Goal: Task Accomplishment & Management: Use online tool/utility

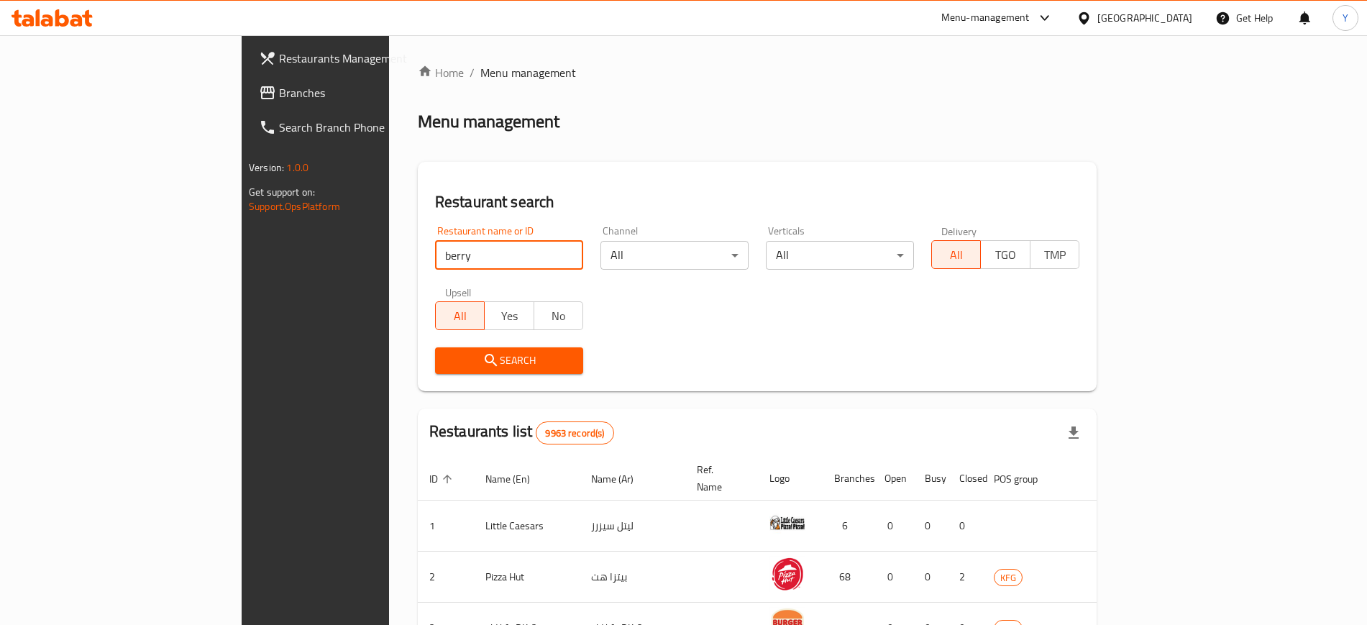
type input "berry"
click button "Search" at bounding box center [509, 360] width 148 height 27
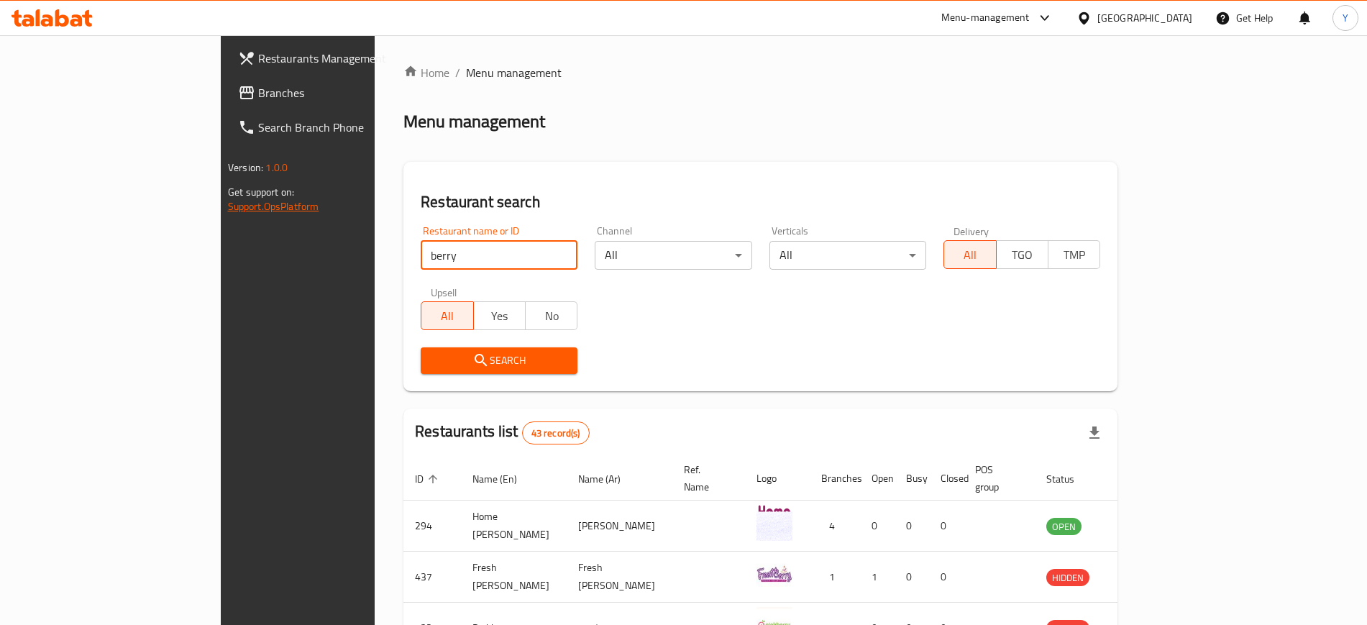
drag, startPoint x: 365, startPoint y: 257, endPoint x: 14, endPoint y: 197, distance: 356.0
click at [221, 197] on div "Restaurants Management Branches Search Branch Phone Version: 1.0.0 Get support …" at bounding box center [684, 565] width 926 height 1060
type input "vol.1"
click button "Search" at bounding box center [499, 360] width 157 height 27
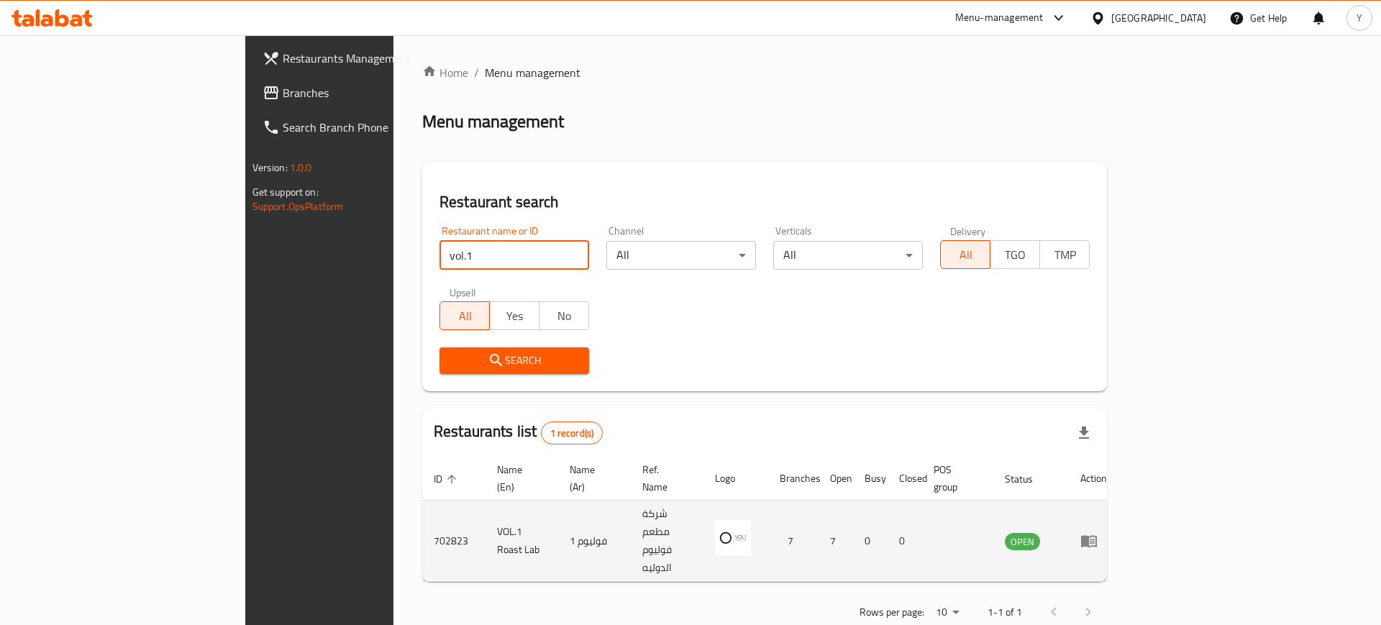
click at [1097, 536] on icon "enhanced table" at bounding box center [1089, 542] width 16 height 12
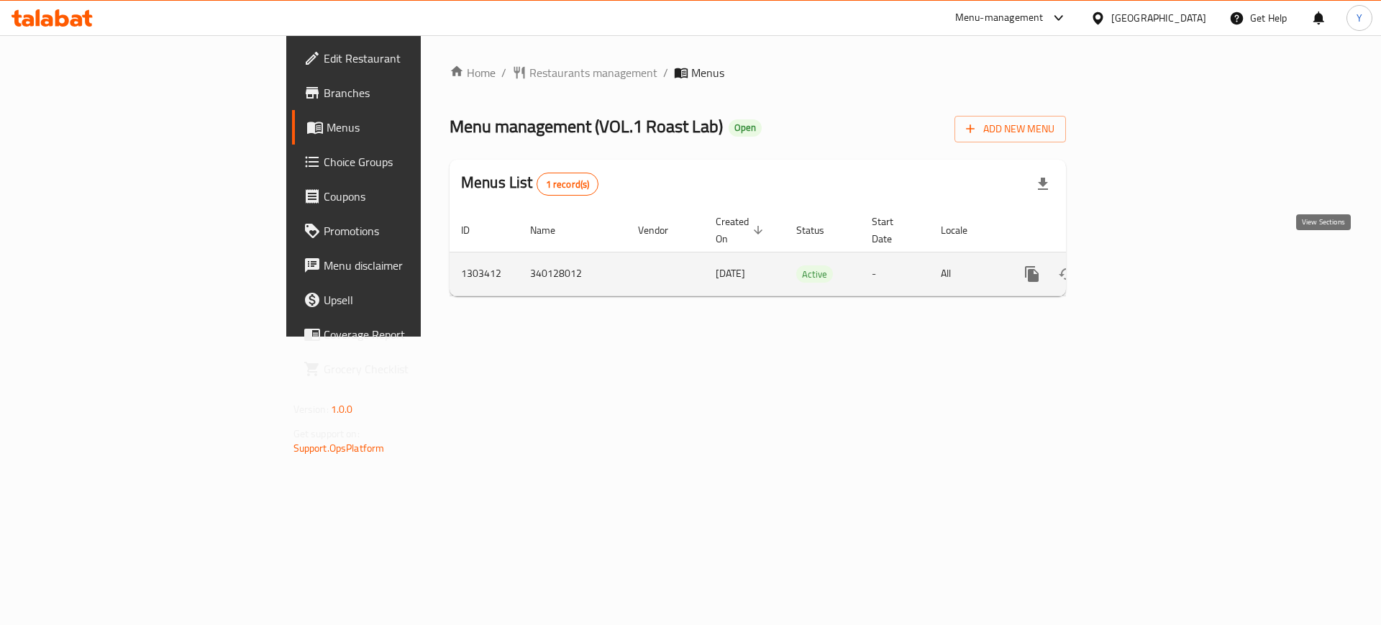
click at [1153, 257] on link "enhanced table" at bounding box center [1135, 274] width 35 height 35
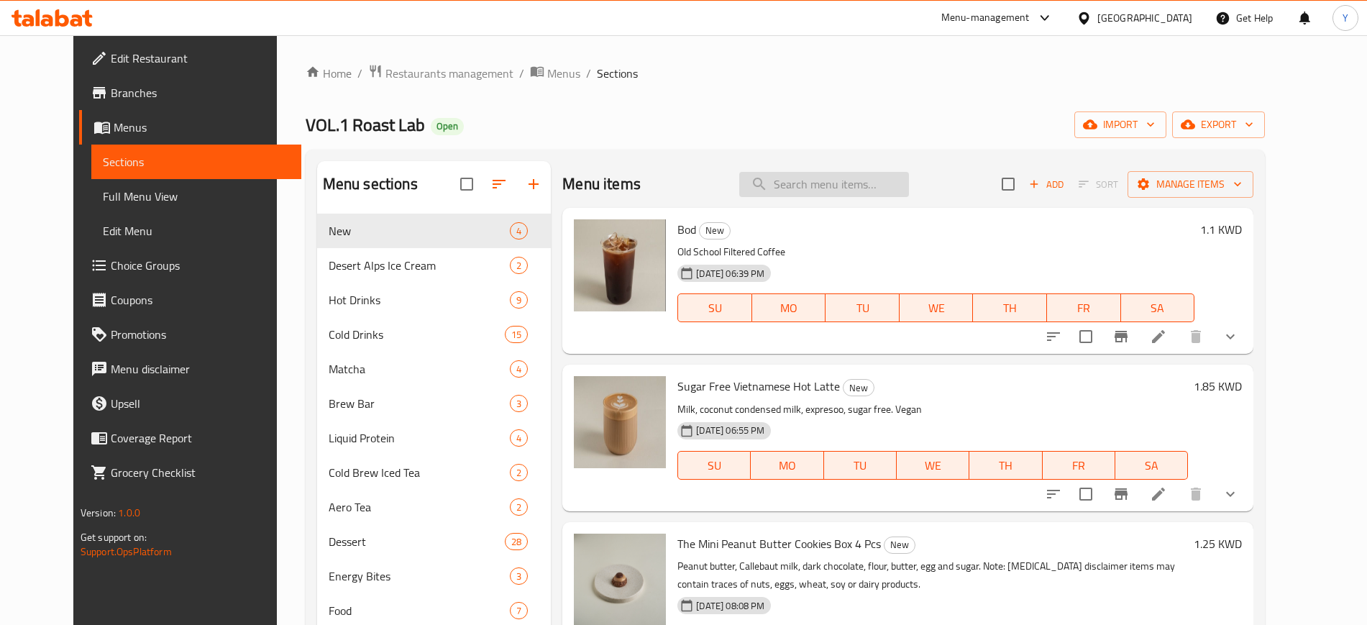
click at [855, 186] on input "search" at bounding box center [824, 184] width 170 height 25
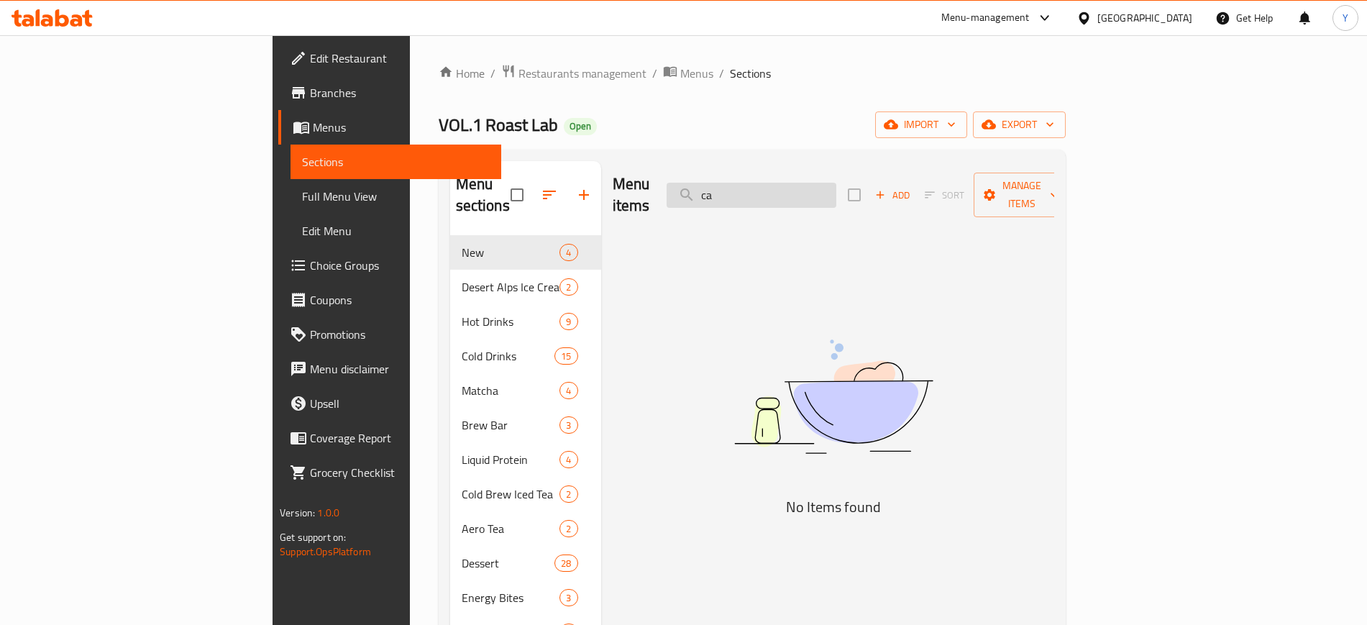
type input "c"
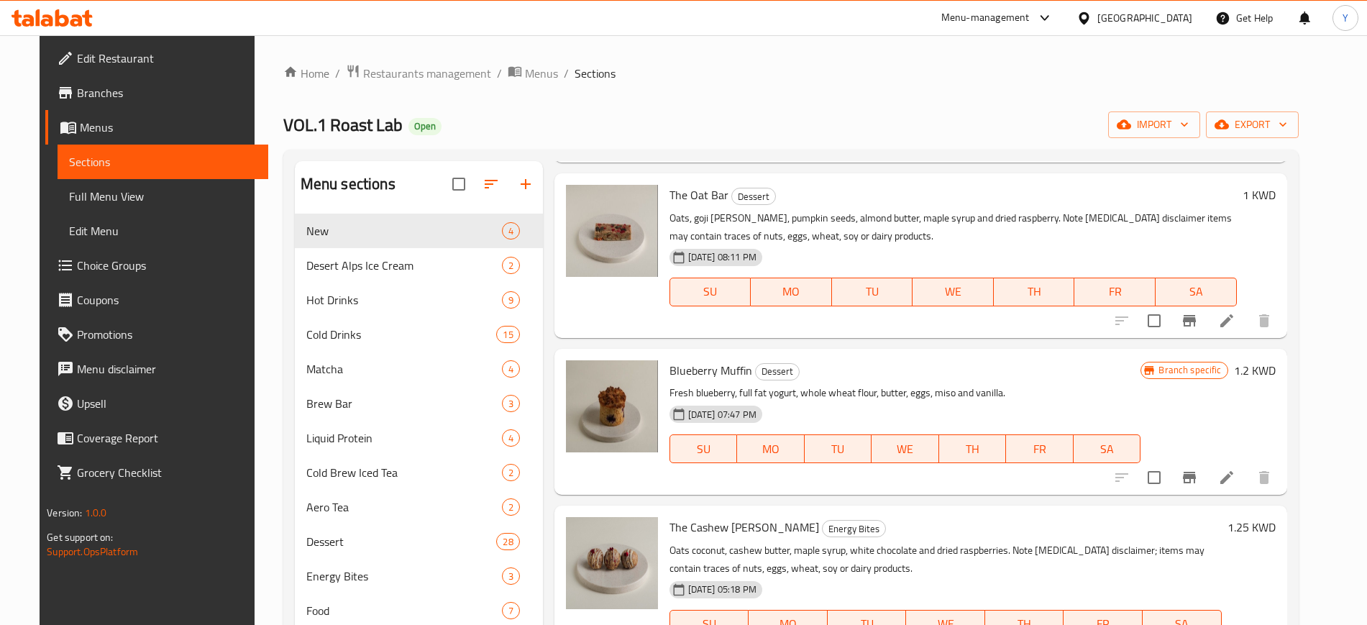
scroll to position [250, 0]
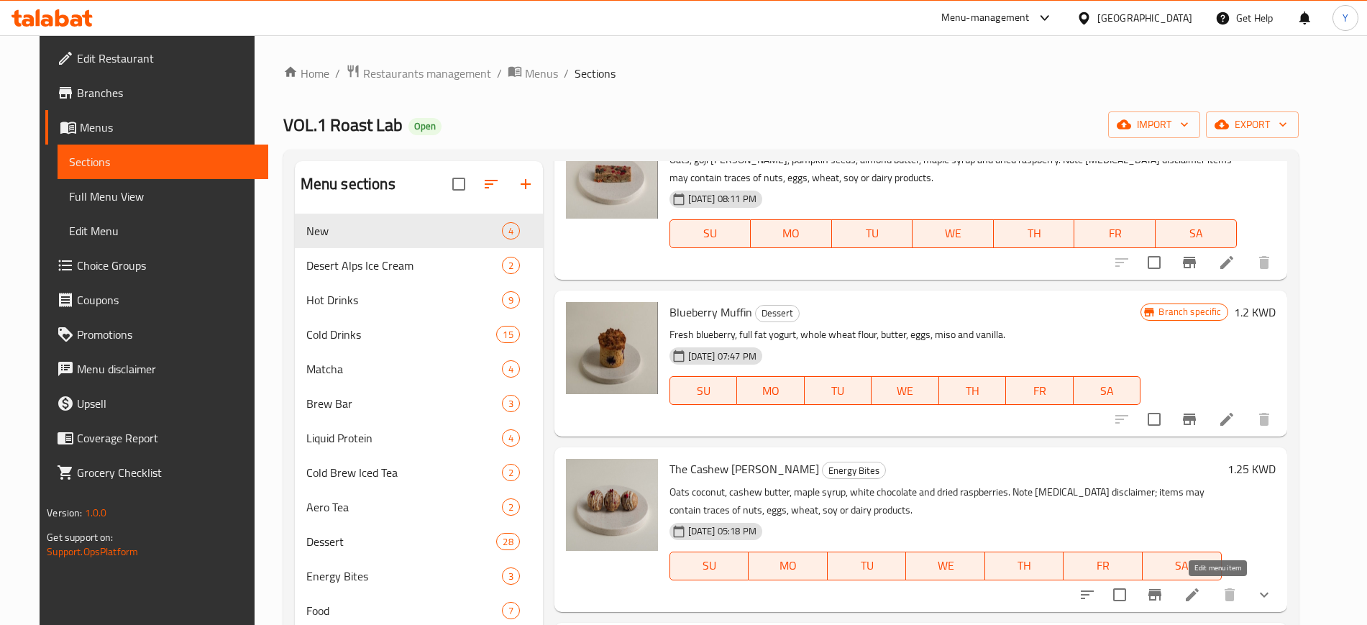
type input "berry"
click at [1199, 591] on icon at bounding box center [1192, 594] width 13 height 13
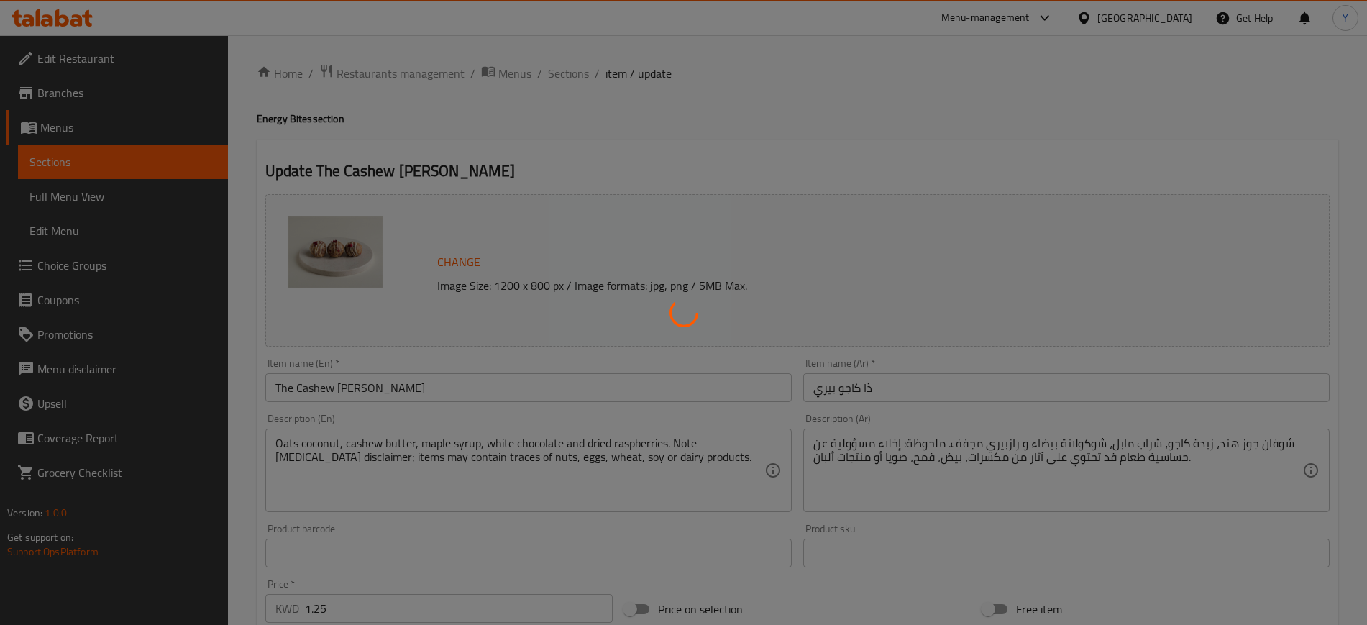
type input "إختيارك من:"
type input "1"
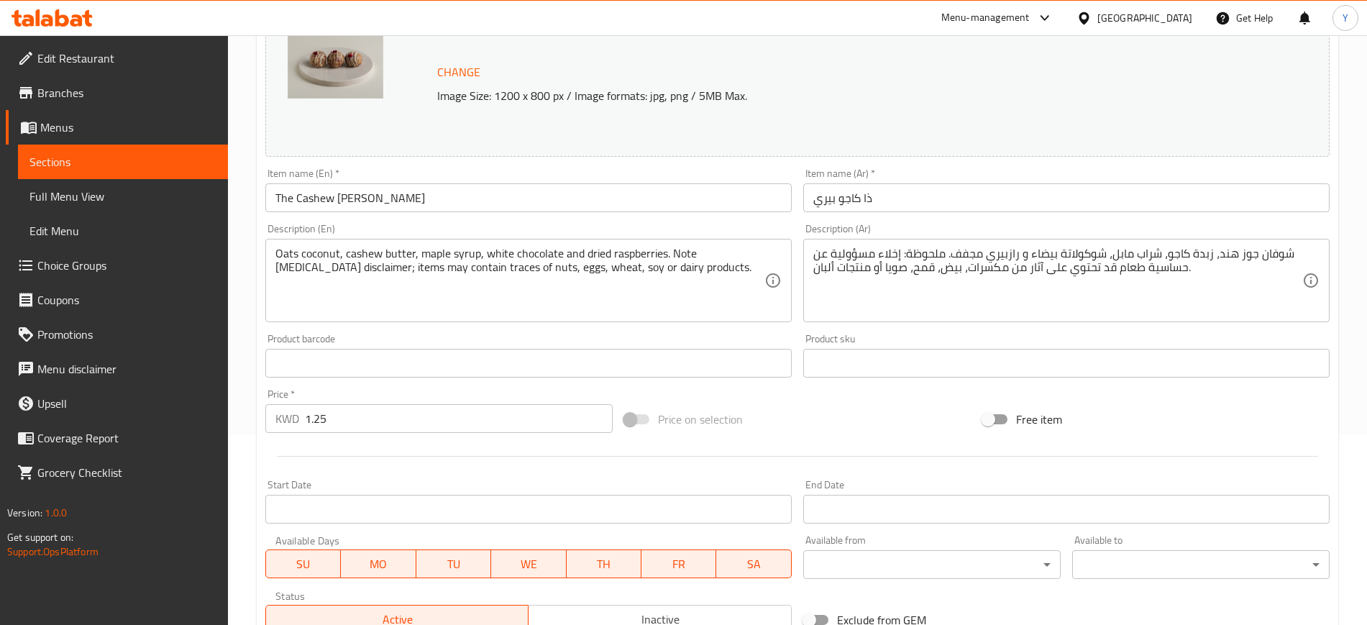
scroll to position [436, 0]
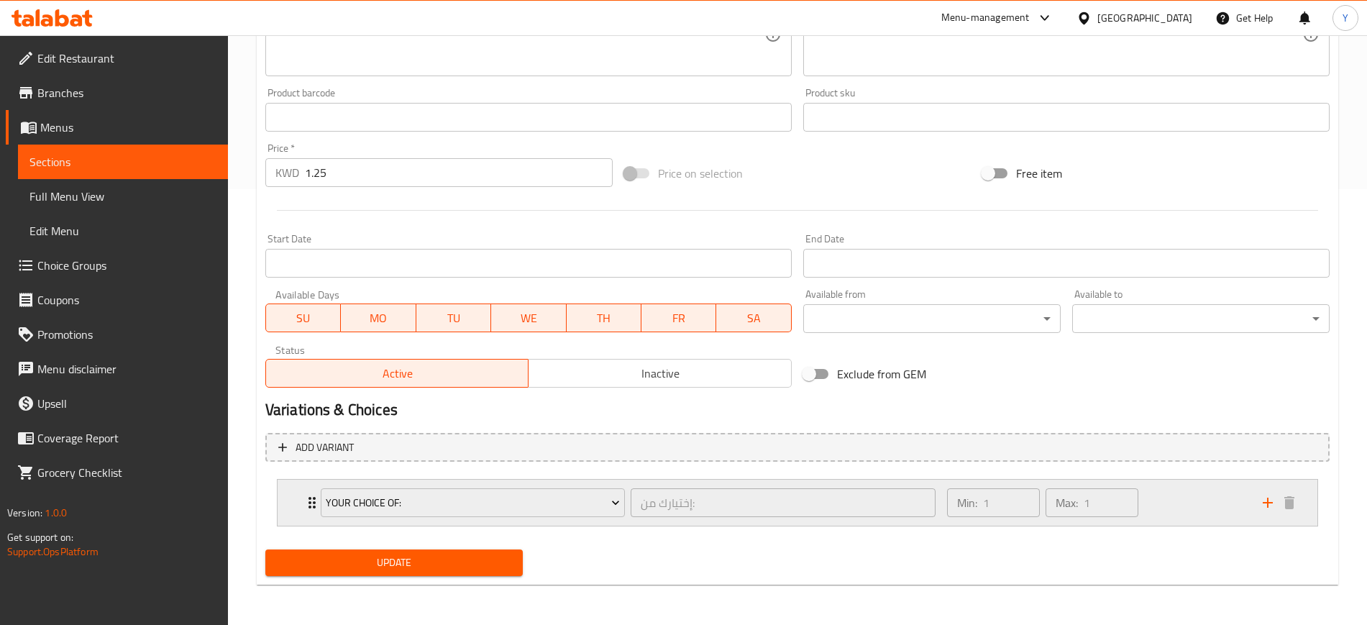
click at [312, 500] on div "Your Choice Of: إختيارك من: ​" at bounding box center [628, 503] width 632 height 46
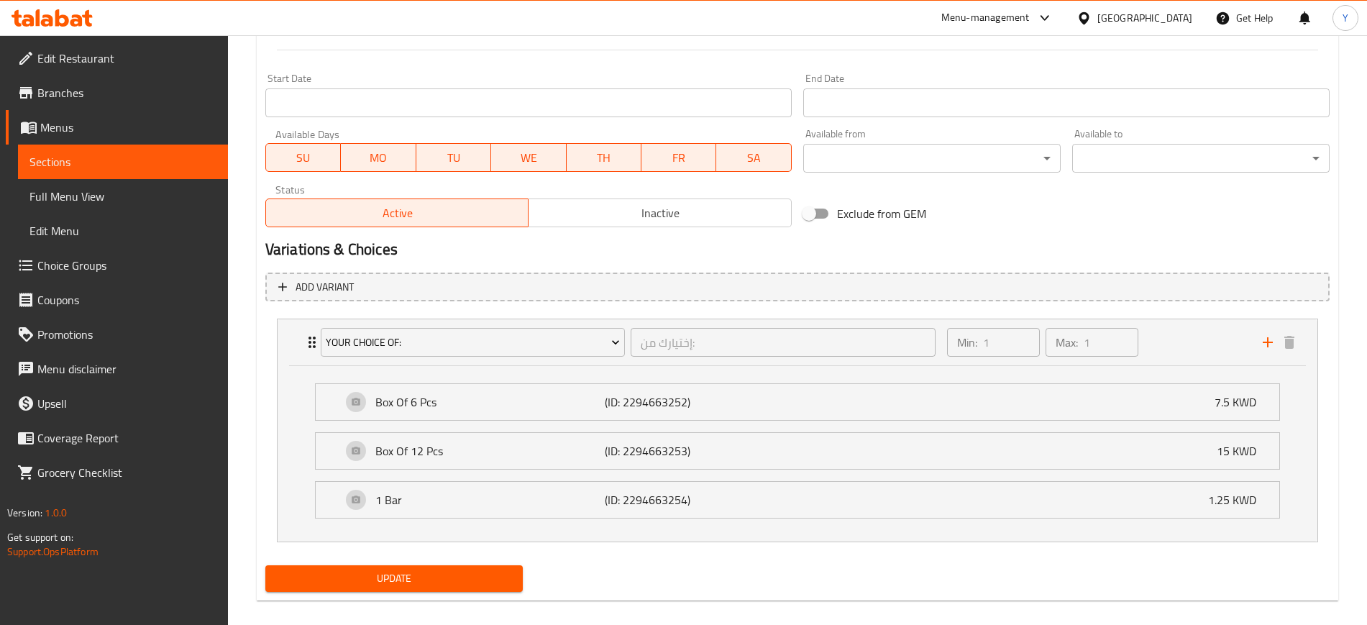
scroll to position [612, 0]
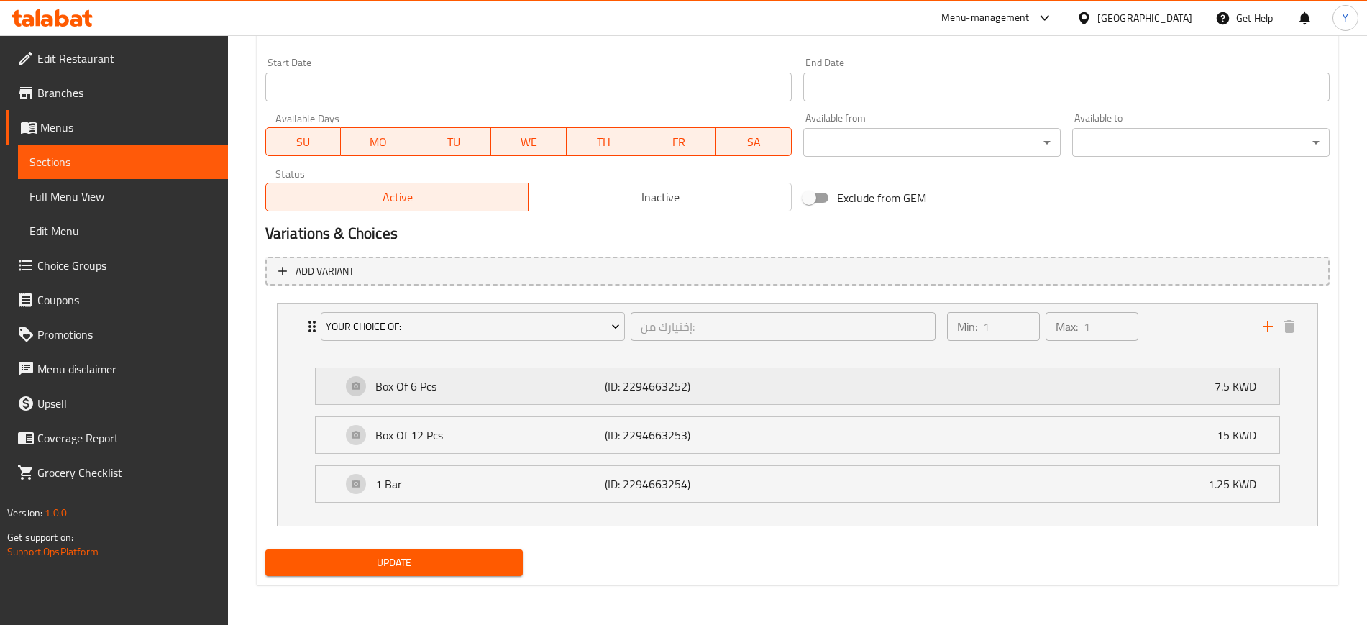
click at [332, 381] on div "Box Of 6 Pcs (ID: 2294663252) 7.5 KWD" at bounding box center [798, 386] width 964 height 36
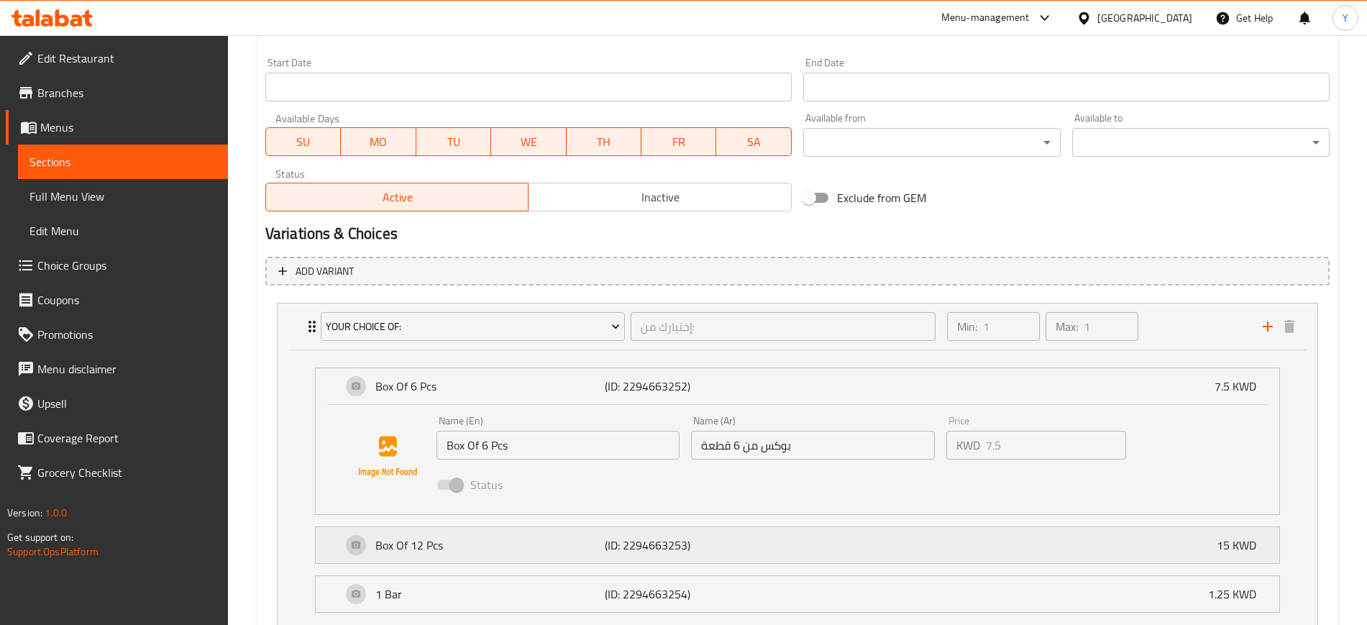
click at [333, 553] on div "Box Of 12 Pcs (ID: 2294663253) 15 KWD" at bounding box center [798, 545] width 964 height 36
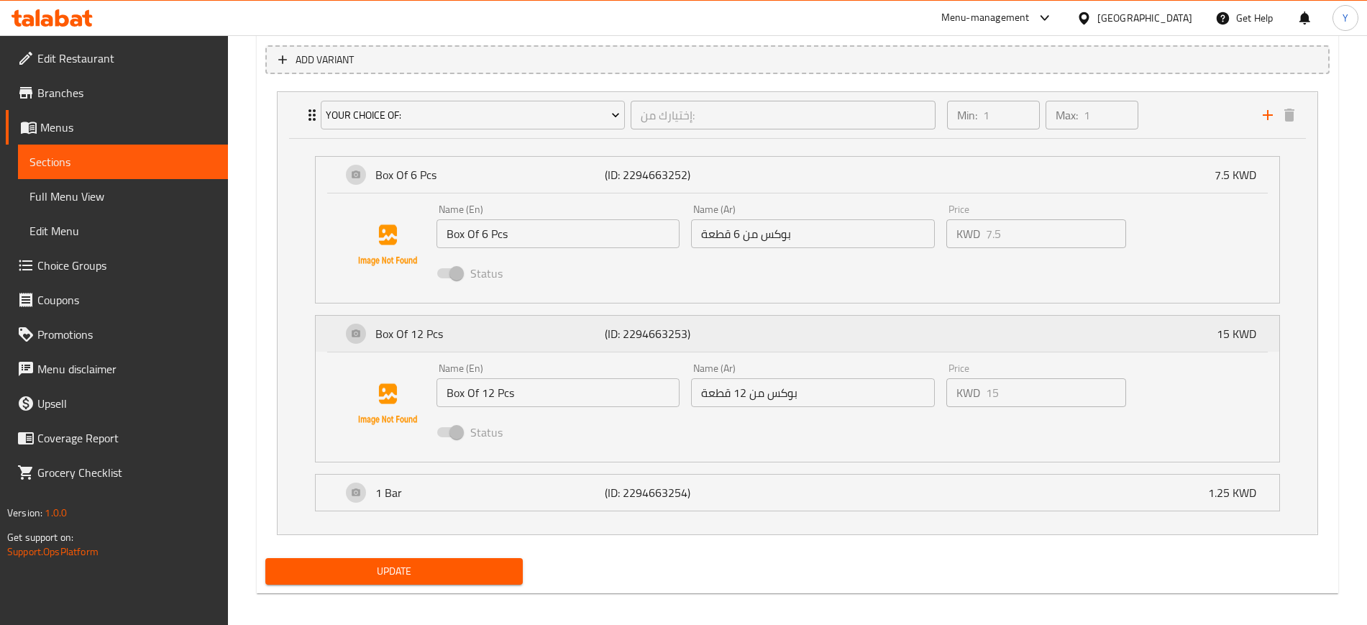
scroll to position [832, 0]
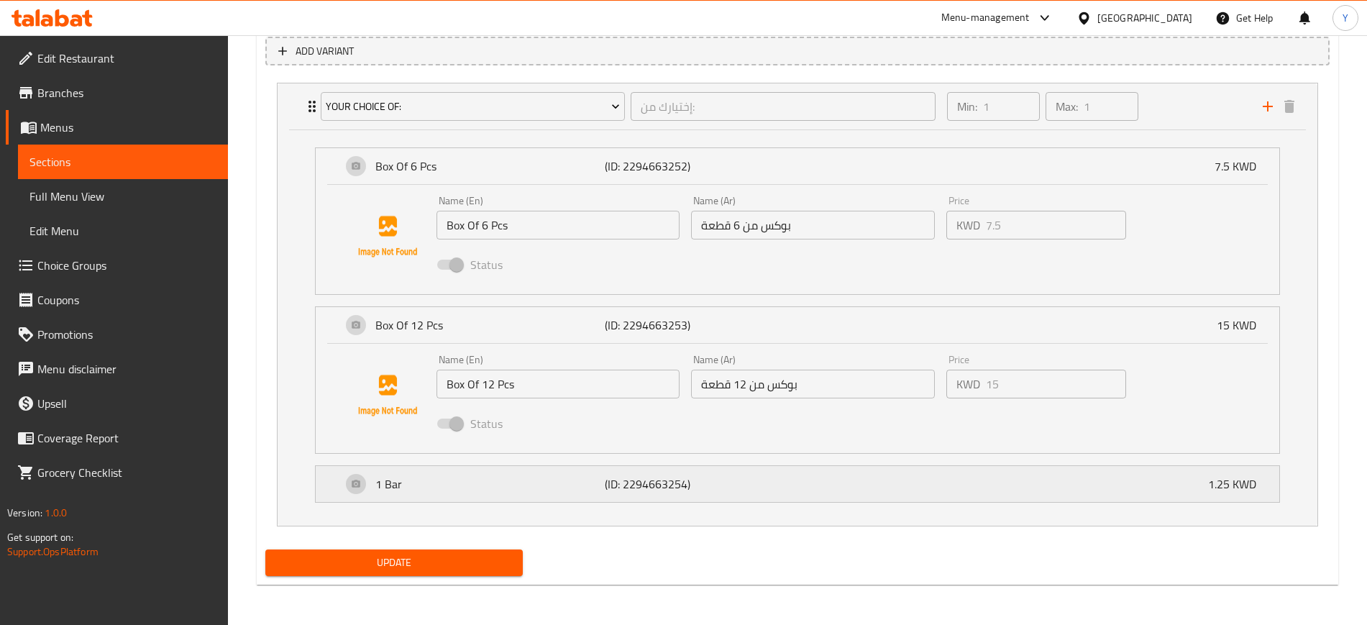
click at [325, 471] on div "1 Bar (ID: 2294663254) 1.25 KWD" at bounding box center [798, 484] width 964 height 36
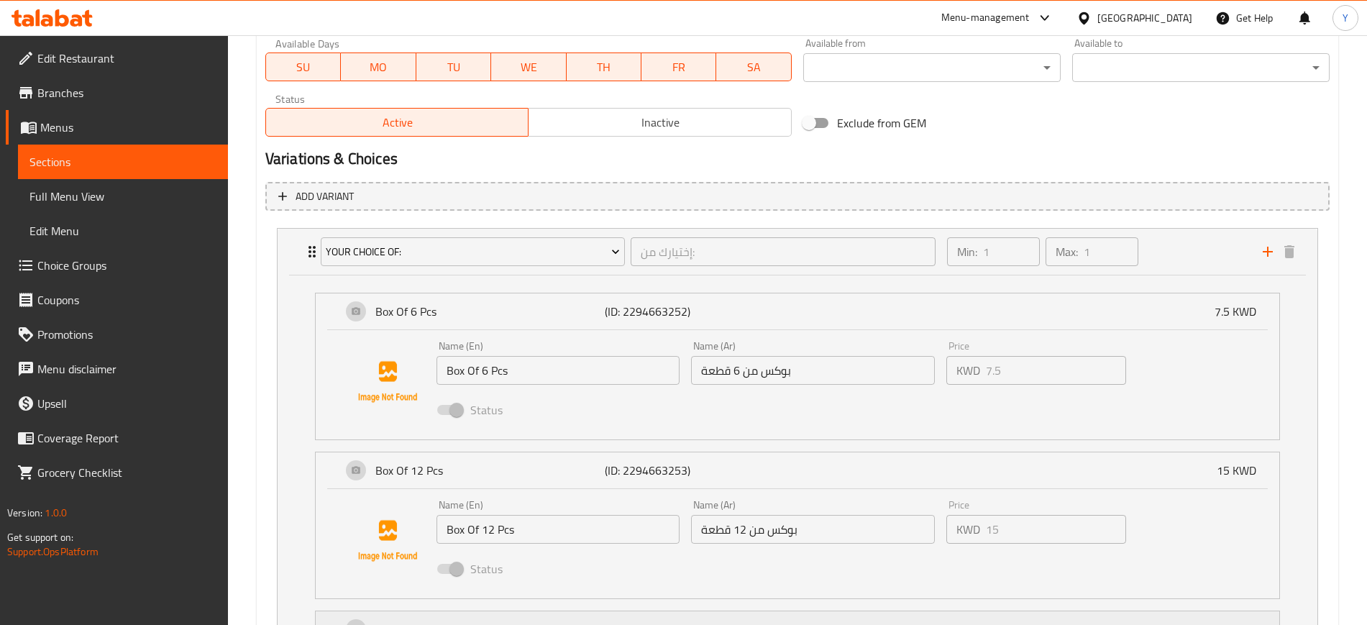
scroll to position [683, 0]
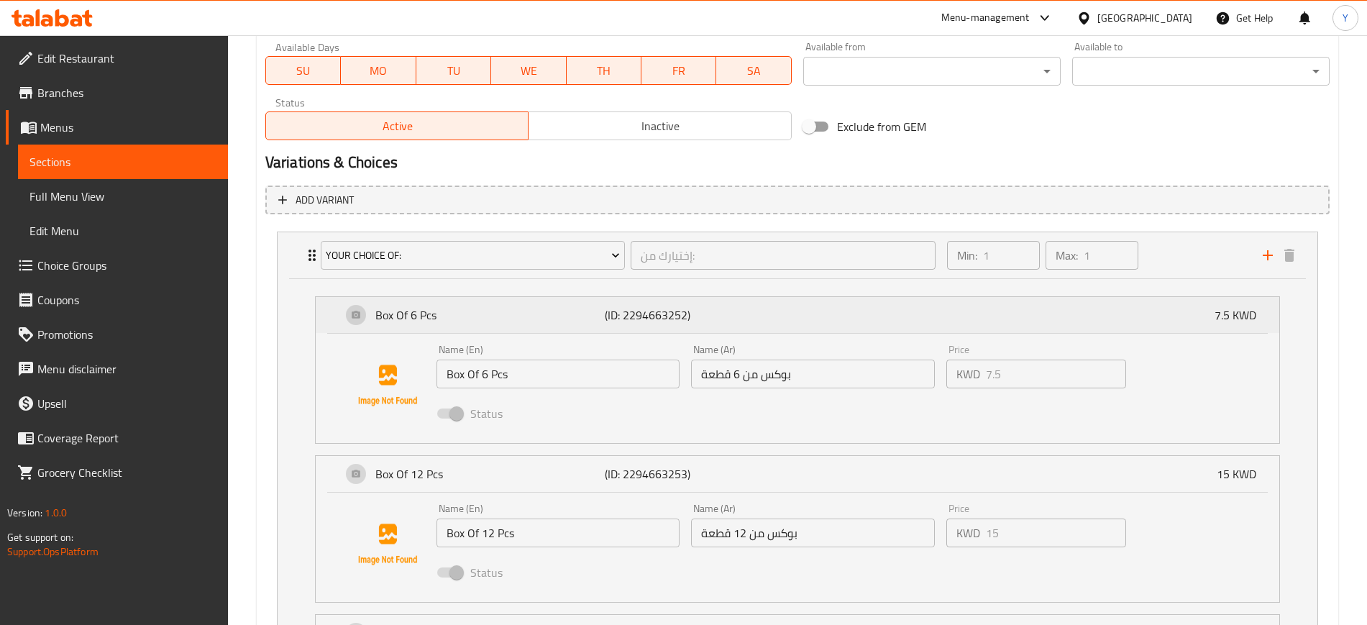
click at [336, 314] on div "Box Of 6 Pcs (ID: 2294663252) 7.5 KWD" at bounding box center [798, 315] width 964 height 36
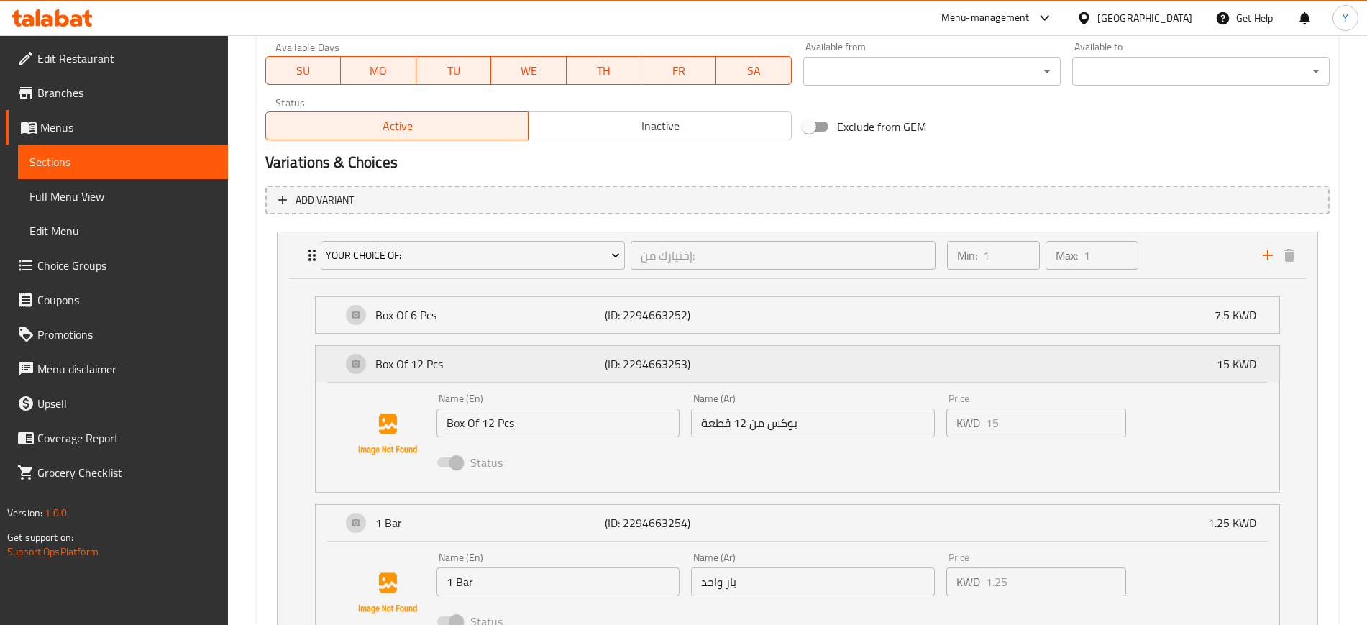
click at [337, 364] on div "Box Of 12 Pcs (ID: 2294663253) 15 KWD" at bounding box center [798, 364] width 964 height 36
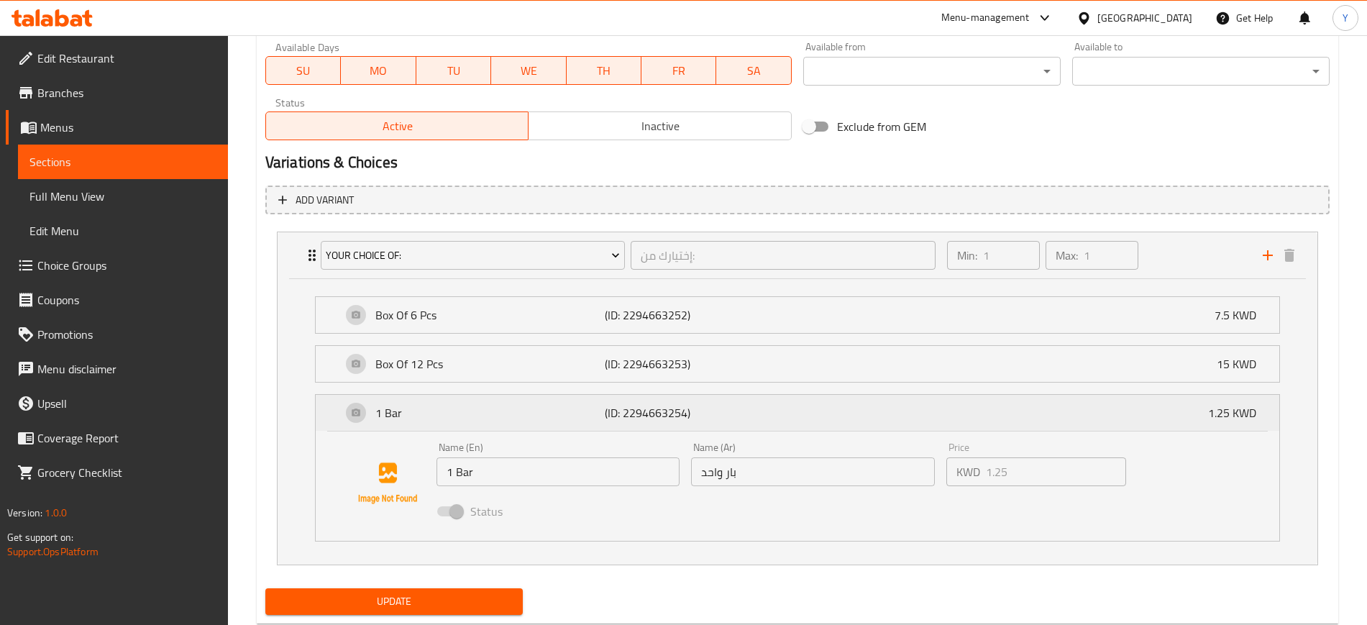
click at [334, 412] on div "1 Bar (ID: 2294663254) 1.25 KWD" at bounding box center [798, 413] width 964 height 36
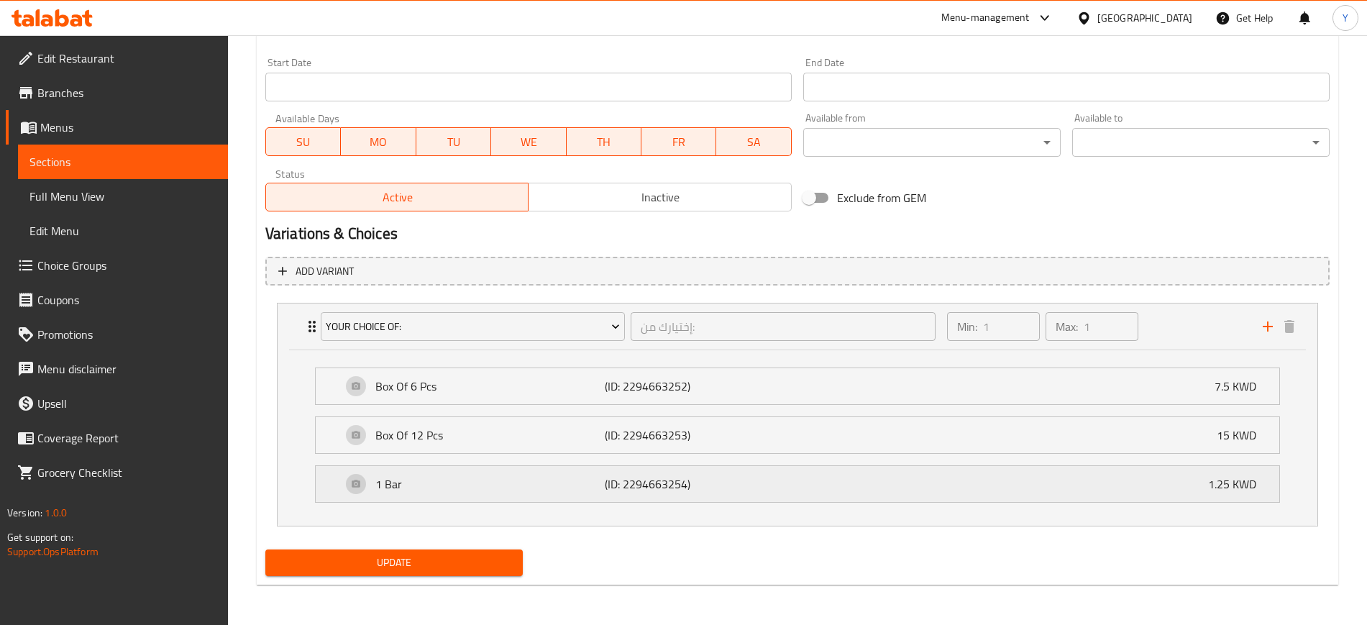
scroll to position [612, 0]
click at [334, 389] on div "Box Of 6 Pcs (ID: 2294663252) 7.5 KWD" at bounding box center [798, 386] width 964 height 36
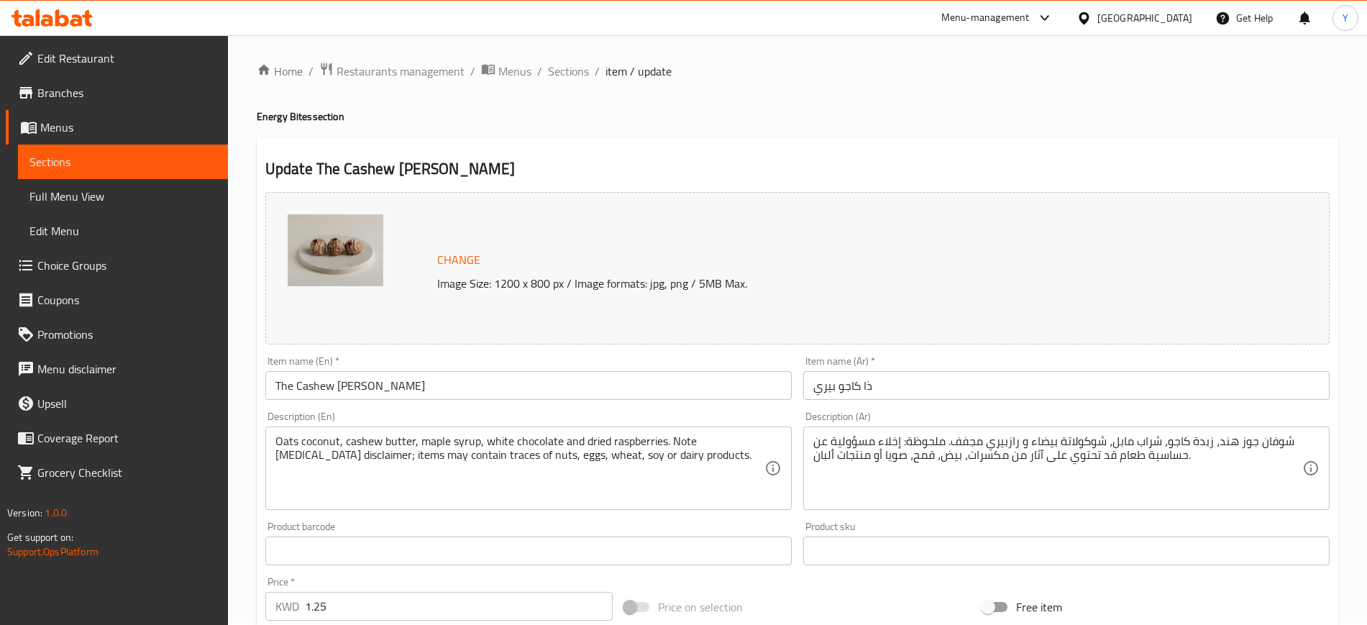
scroll to position [104, 0]
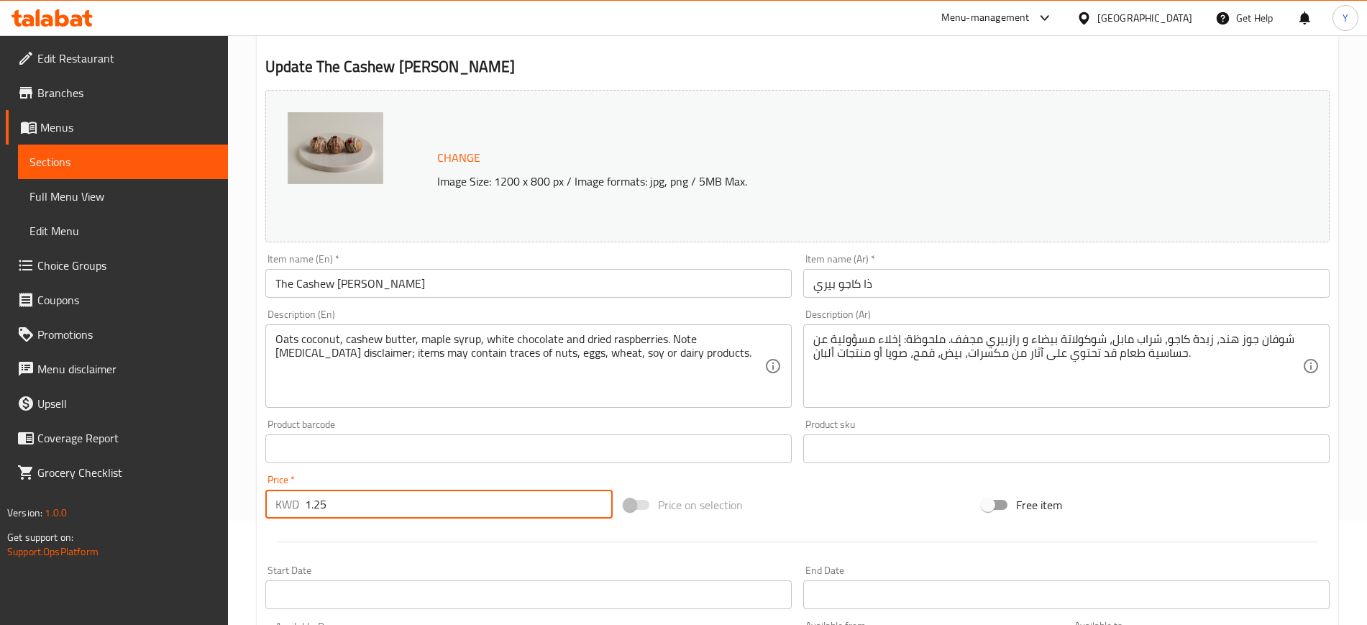
drag, startPoint x: 332, startPoint y: 508, endPoint x: 261, endPoint y: 496, distance: 71.5
click at [261, 496] on div "Price   * KWD 1.25 Price *" at bounding box center [439, 496] width 359 height 55
type input "0"
click at [845, 42] on div "Update The Cashew [PERSON_NAME] Change Image Size: 1200 x 800 px / Image format…" at bounding box center [798, 619] width 1082 height 1168
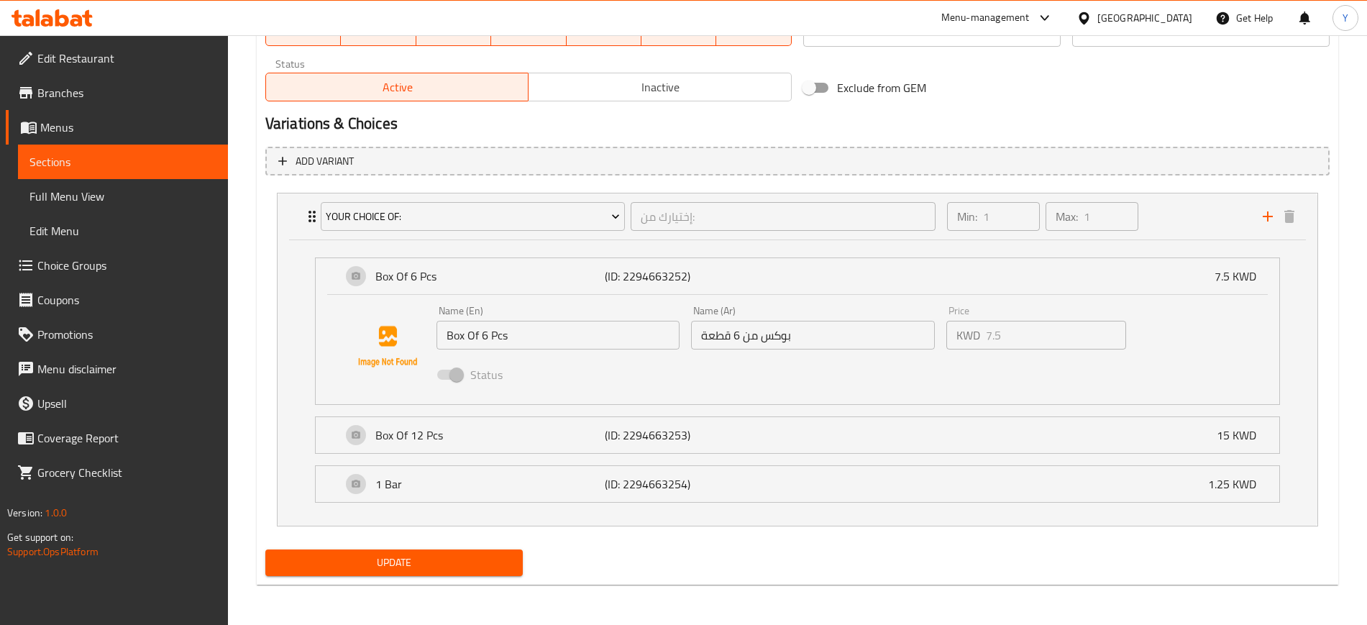
scroll to position [721, 0]
click at [403, 573] on button "Update" at bounding box center [393, 563] width 257 height 27
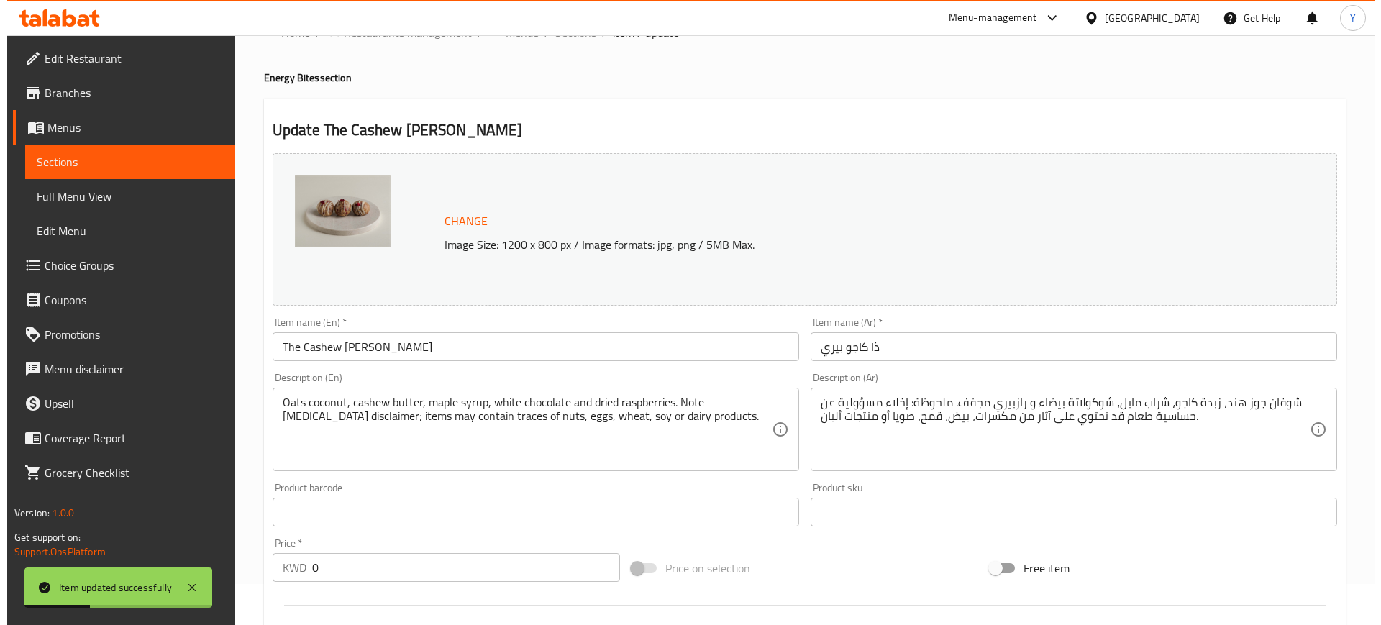
scroll to position [0, 0]
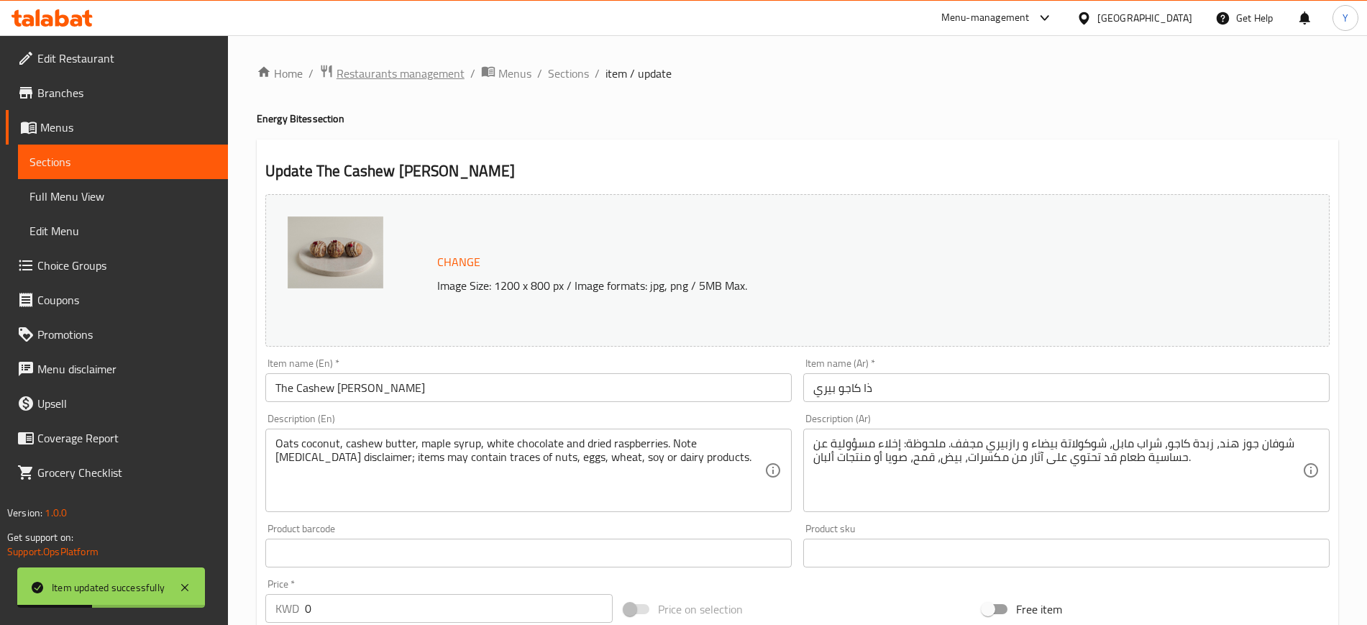
click at [419, 68] on span "Restaurants management" at bounding box center [401, 73] width 128 height 17
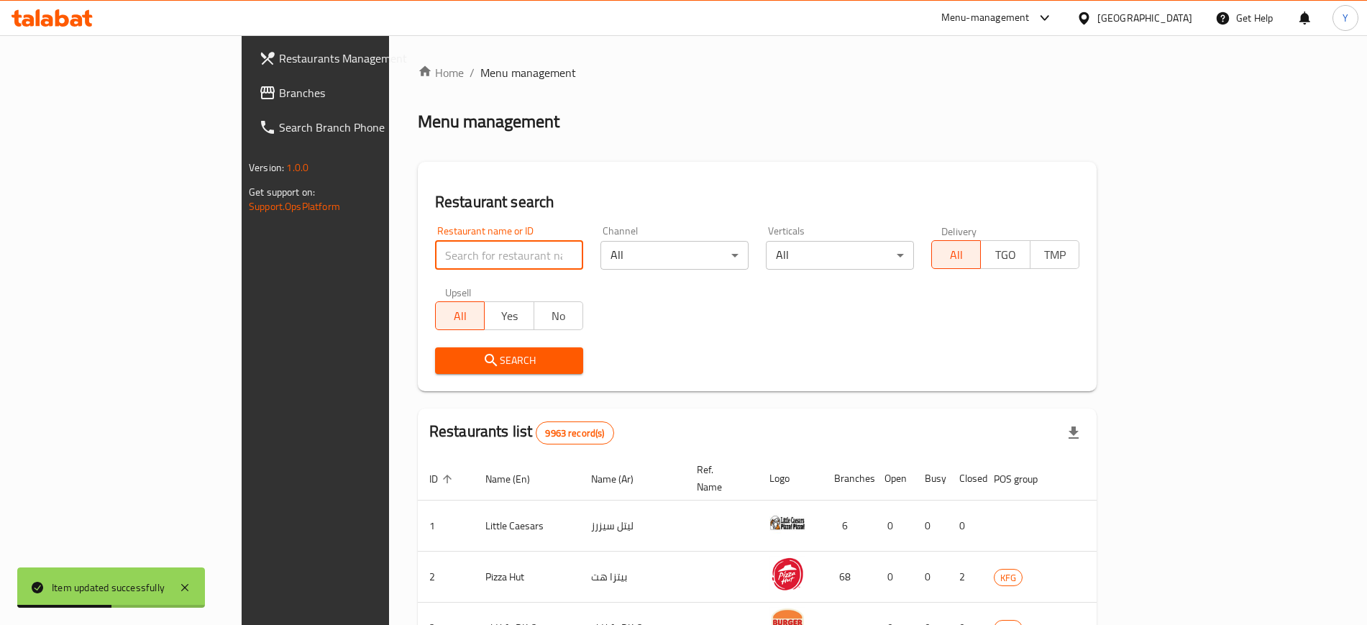
click at [435, 244] on input "search" at bounding box center [509, 255] width 148 height 29
type input "lollina"
click button "Search" at bounding box center [509, 360] width 148 height 27
